Goal: Book appointment/travel/reservation

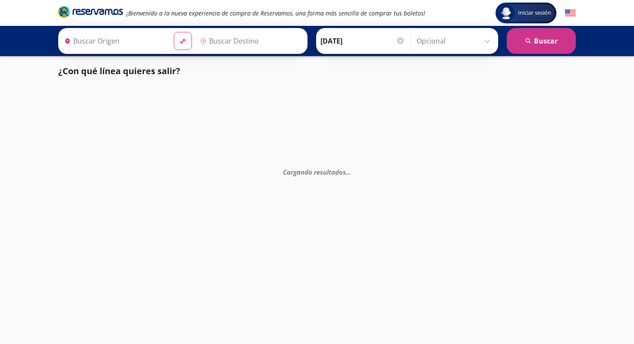
type input "Colima, Colima"
type input "Puerto Vallarta, Jalisco"
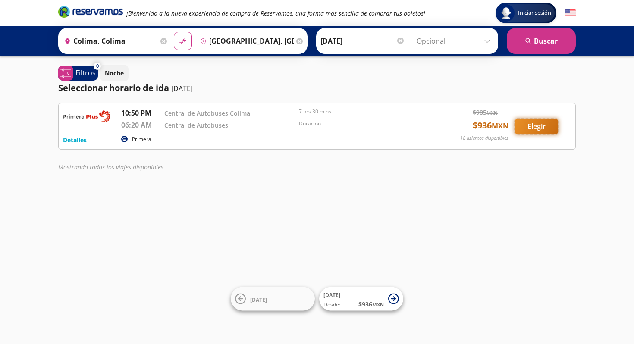
click at [536, 122] on button "Elegir" at bounding box center [536, 126] width 43 height 15
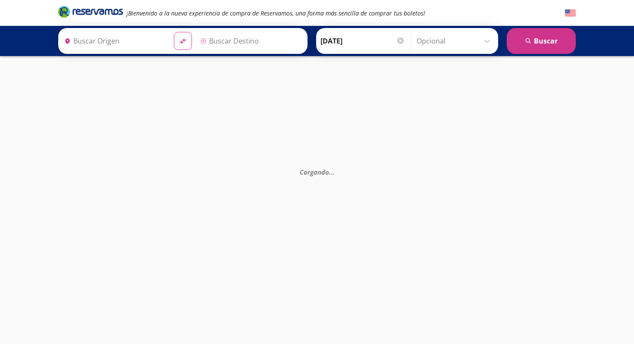
type input "Central de Autobuses Colima, [GEOGRAPHIC_DATA]"
type input "Central de Autobuses, [GEOGRAPHIC_DATA]"
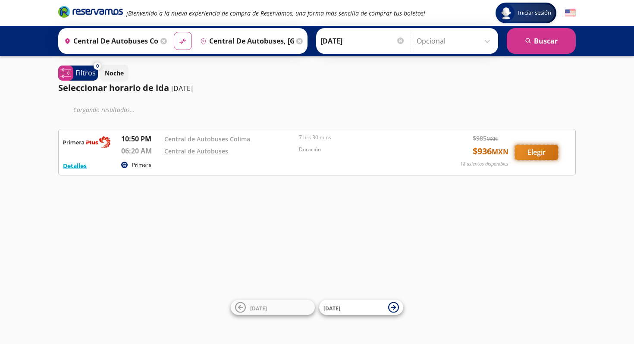
click at [542, 146] on button "Elegir" at bounding box center [536, 152] width 43 height 15
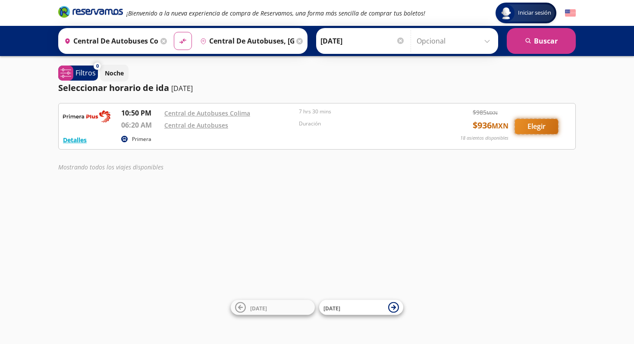
click at [546, 131] on button "Elegir" at bounding box center [536, 126] width 43 height 15
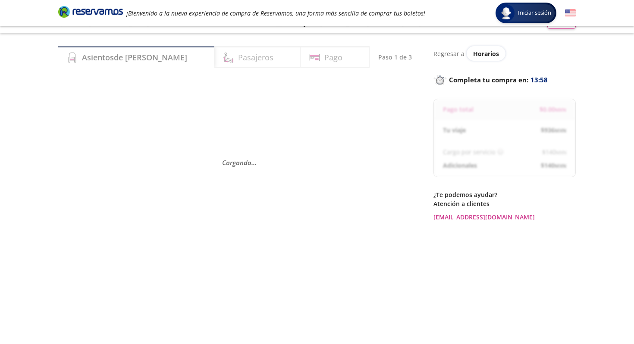
scroll to position [14, 0]
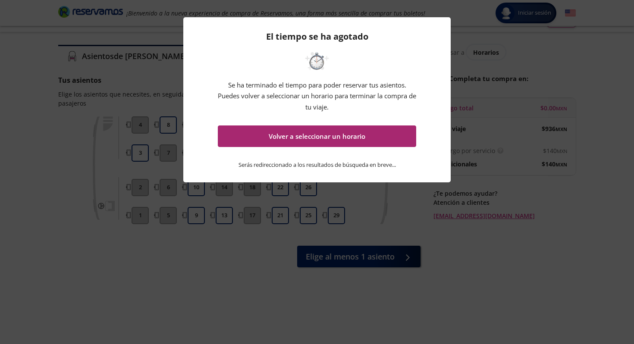
click at [317, 135] on button "Volver a seleccionar un horario" at bounding box center [317, 137] width 198 height 22
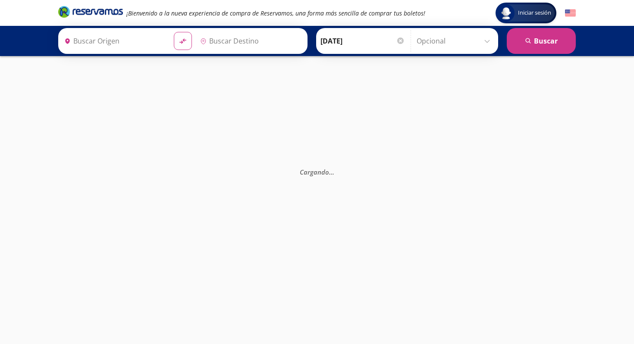
type input "Central de Autobuses, [GEOGRAPHIC_DATA]"
type input "Central de Autobuses Colima, [GEOGRAPHIC_DATA]"
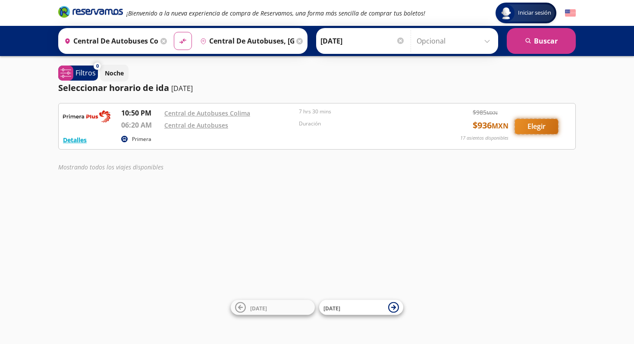
click at [544, 123] on button "Elegir" at bounding box center [536, 126] width 43 height 15
